Goal: Information Seeking & Learning: Learn about a topic

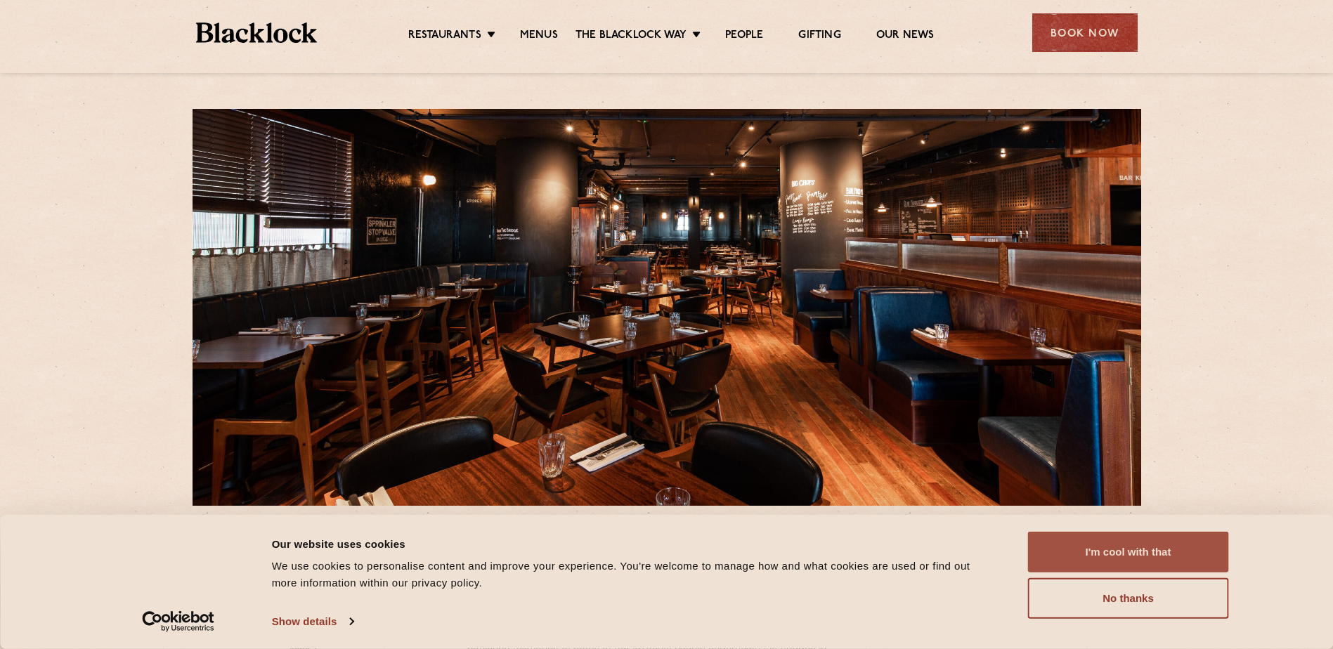
drag, startPoint x: 1143, startPoint y: 555, endPoint x: 1134, endPoint y: 552, distance: 8.9
click at [1143, 555] on button "I'm cool with that" at bounding box center [1128, 552] width 201 height 41
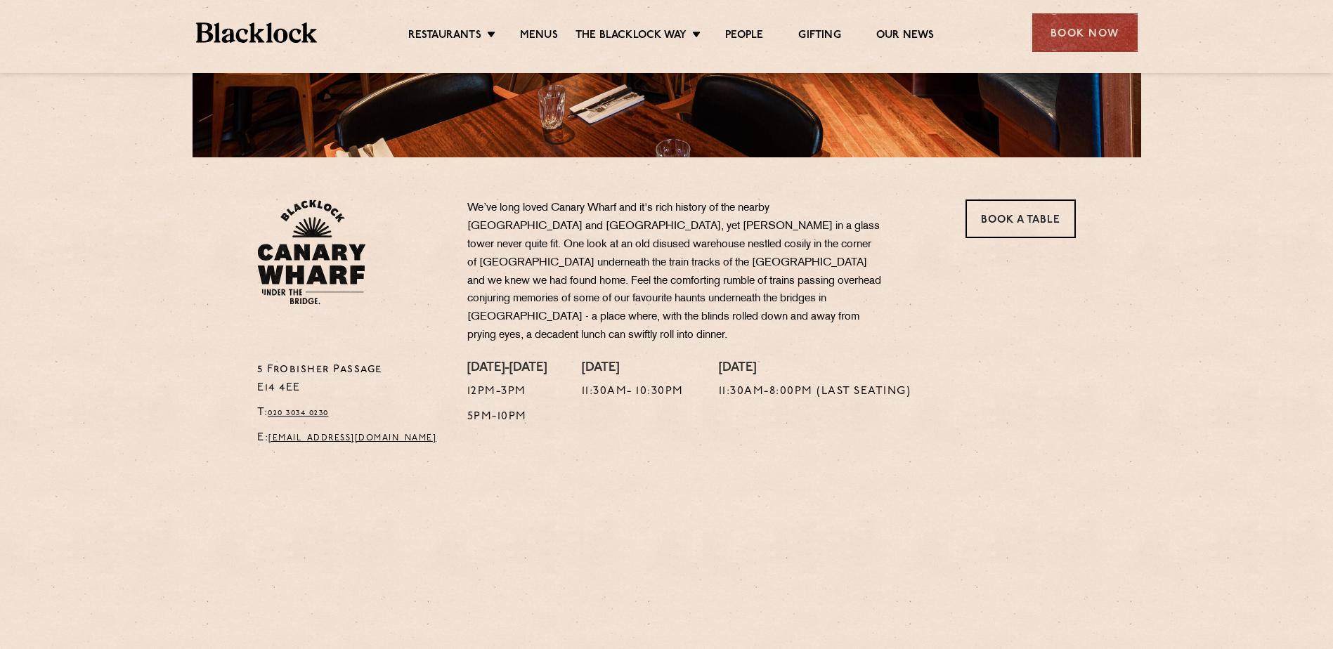
scroll to position [351, 0]
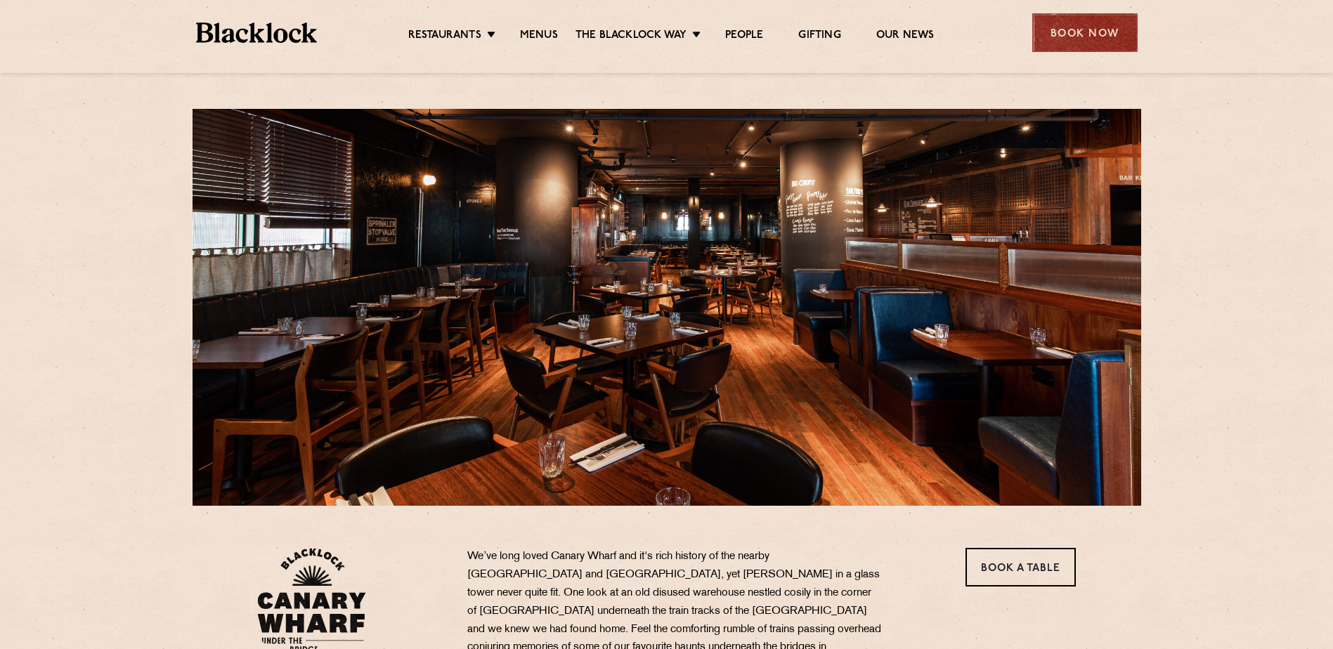
click at [1108, 46] on div "Book Now" at bounding box center [1085, 32] width 105 height 39
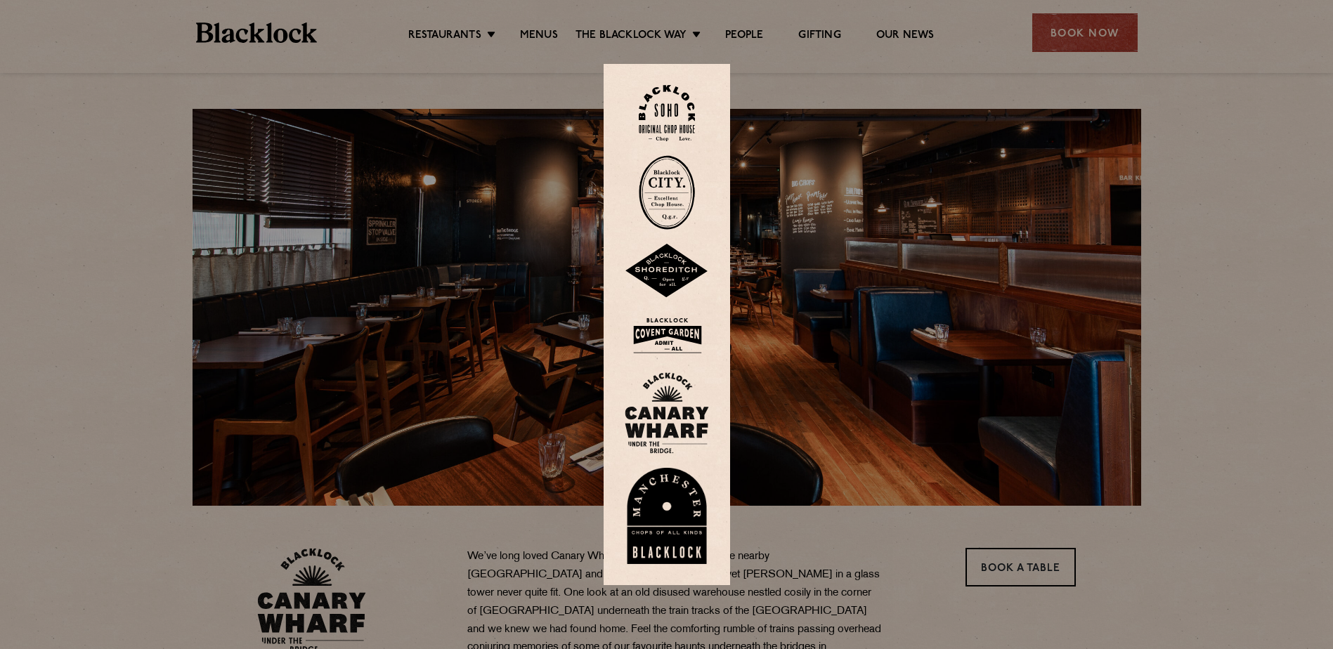
click at [657, 396] on img at bounding box center [667, 414] width 84 height 82
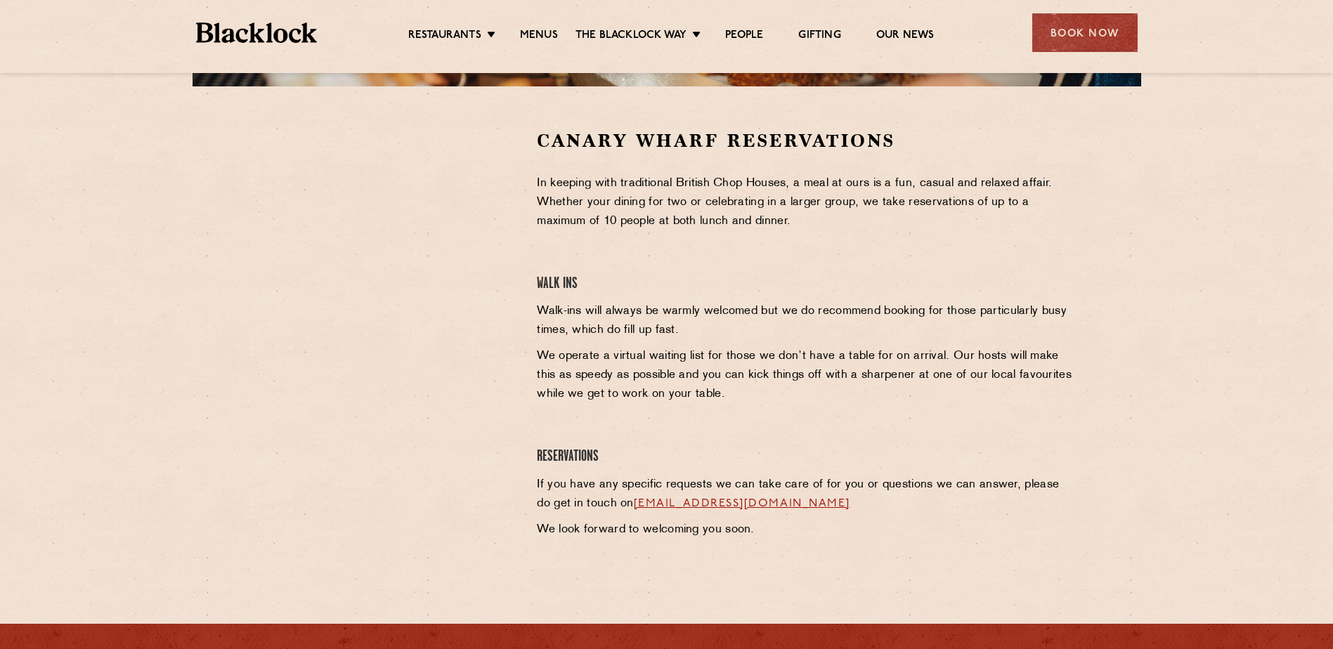
scroll to position [422, 0]
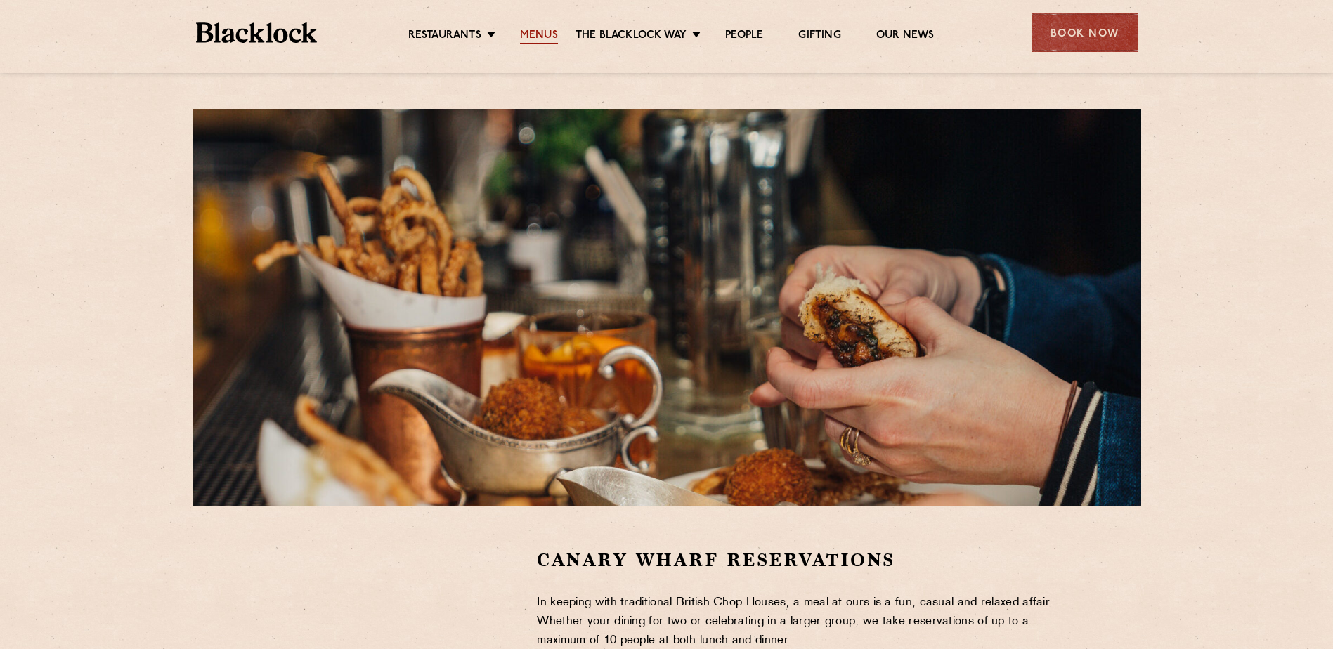
click at [550, 34] on link "Menus" at bounding box center [539, 36] width 38 height 15
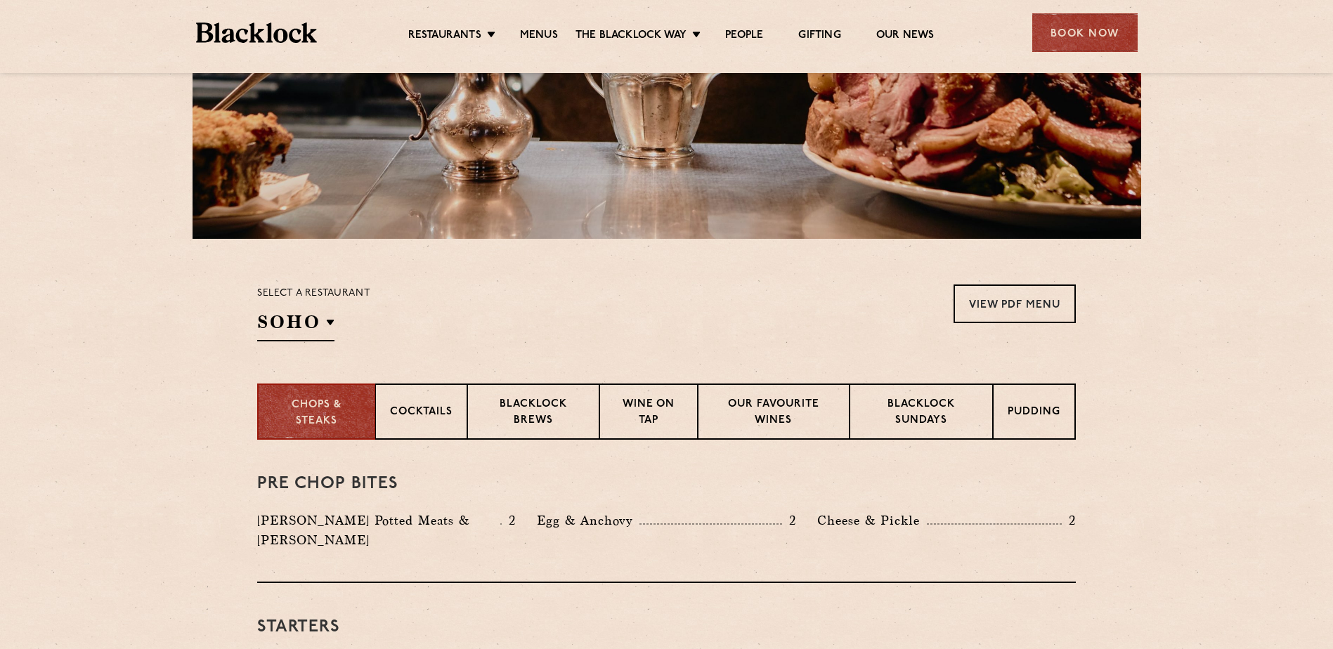
scroll to position [281, 0]
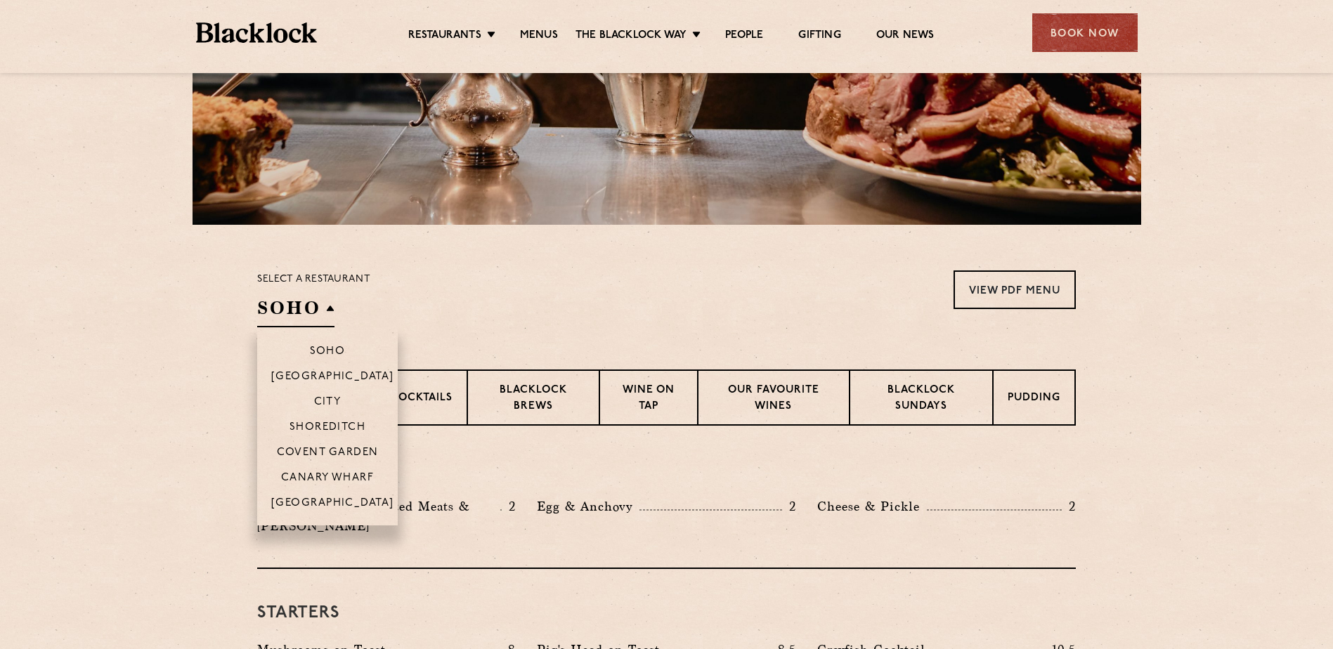
click at [295, 309] on h2 "SOHO" at bounding box center [295, 312] width 77 height 32
click at [331, 473] on p "Canary Wharf" at bounding box center [327, 479] width 93 height 14
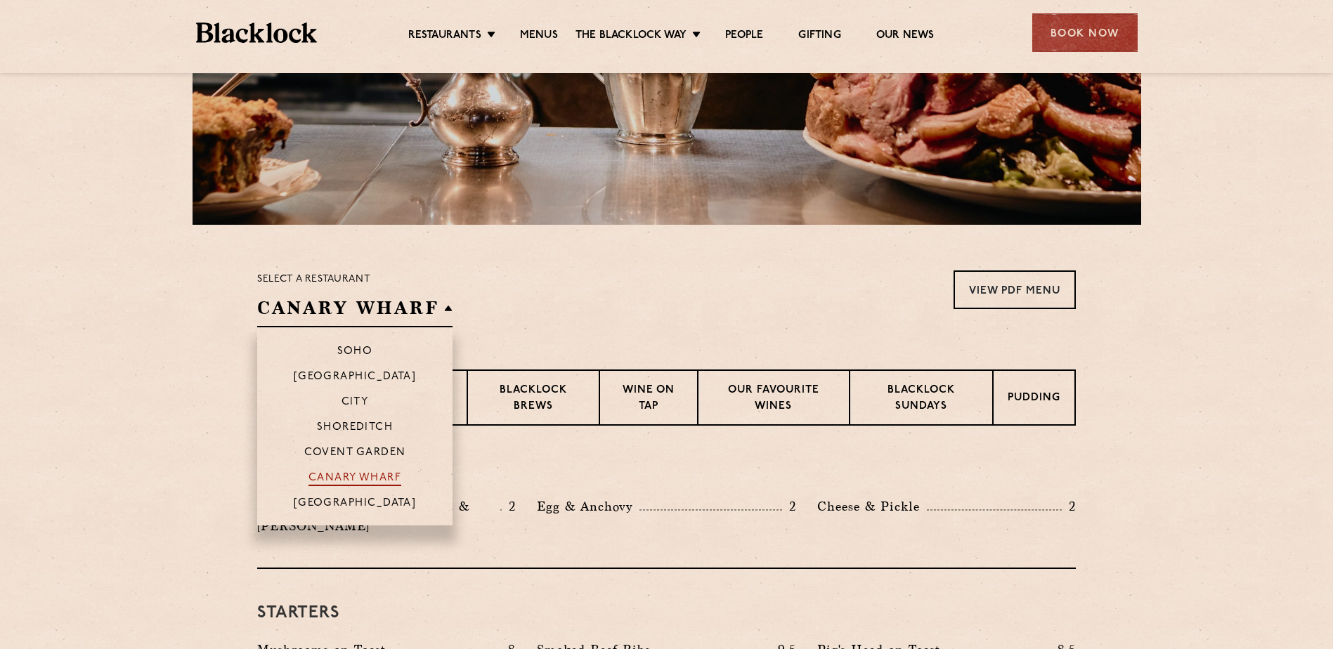
click at [344, 473] on p "Canary Wharf" at bounding box center [355, 479] width 93 height 14
click at [341, 476] on p "Canary Wharf" at bounding box center [355, 479] width 93 height 14
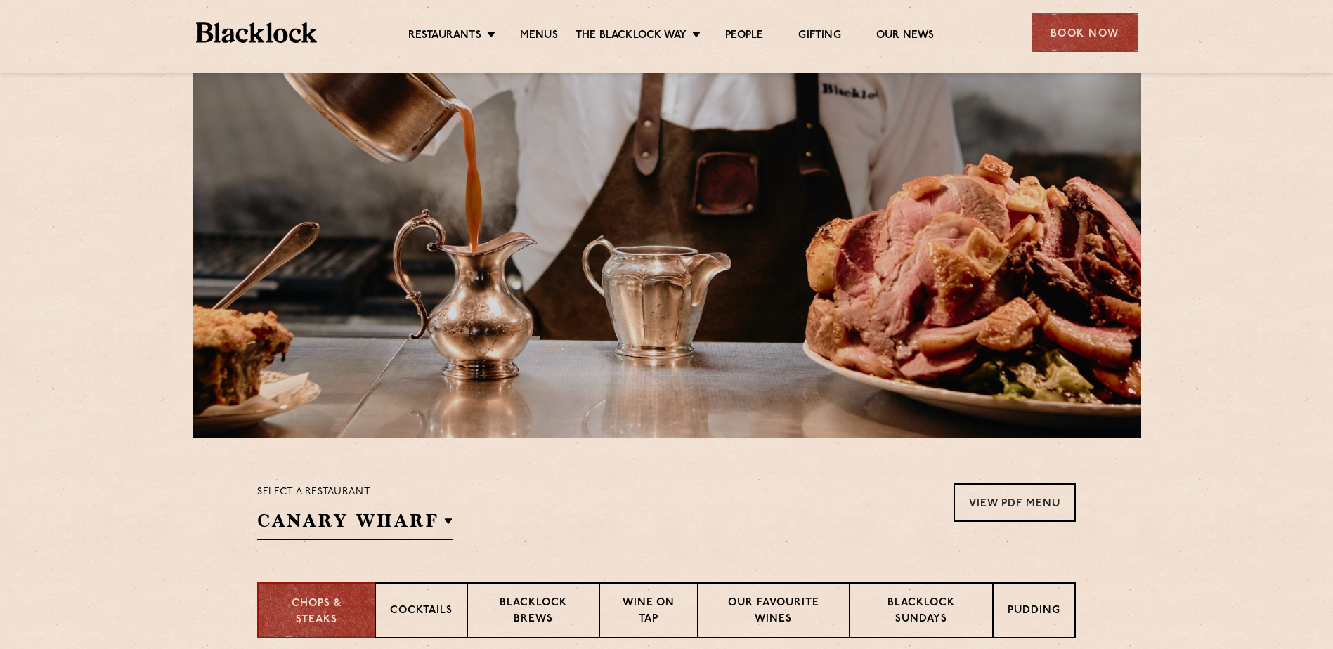
scroll to position [70, 0]
